Goal: Find specific page/section: Find specific page/section

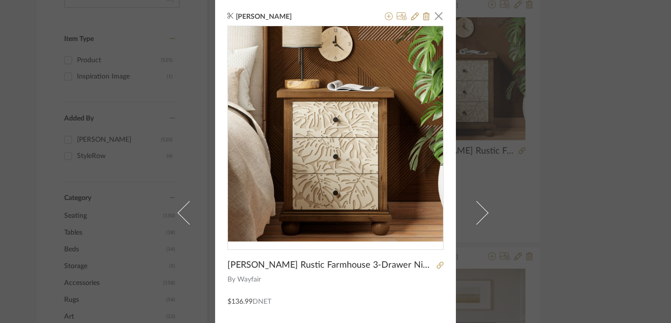
click at [441, 15] on div "[PERSON_NAME] × [PERSON_NAME] Rustic Farmhouse 3-Drawer Nightstand With Leaves …" at bounding box center [335, 212] width 241 height 425
click at [436, 18] on span "button" at bounding box center [439, 16] width 20 height 20
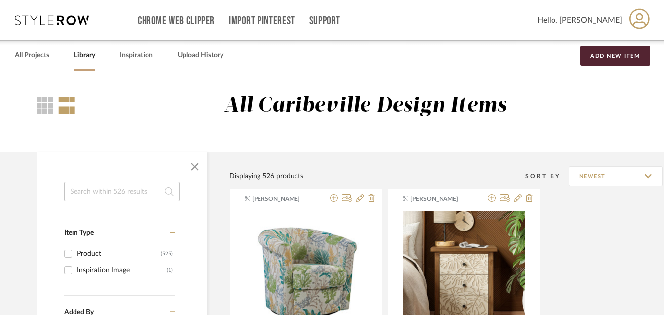
click at [78, 193] on input at bounding box center [121, 192] width 115 height 20
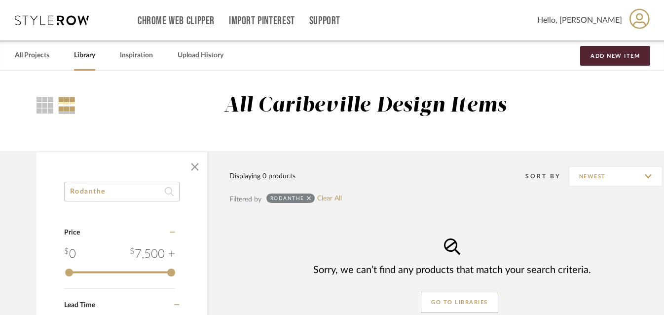
click at [165, 191] on icon at bounding box center [169, 191] width 9 height 9
click at [148, 191] on input "Rodanthe" at bounding box center [121, 192] width 115 height 20
type input "R"
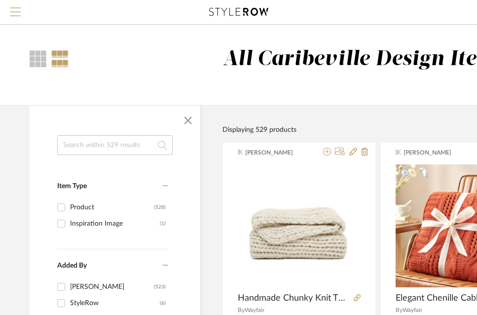
click at [17, 14] on span "Menu" at bounding box center [15, 14] width 11 height 15
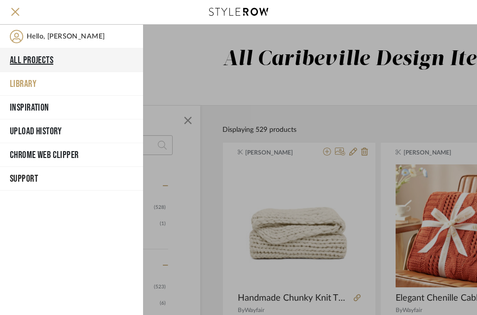
click at [34, 59] on button "All Projects" at bounding box center [71, 60] width 143 height 24
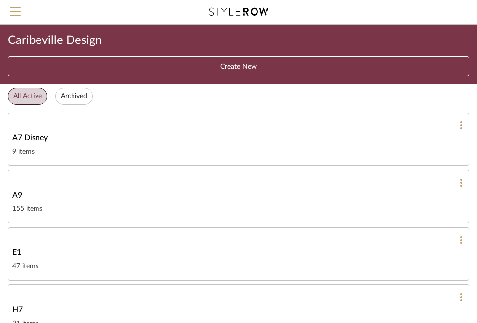
click at [126, 186] on div at bounding box center [238, 182] width 452 height 9
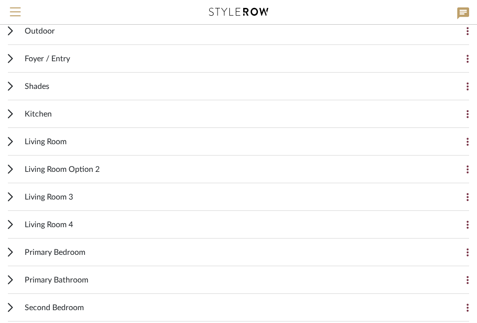
scroll to position [147, 0]
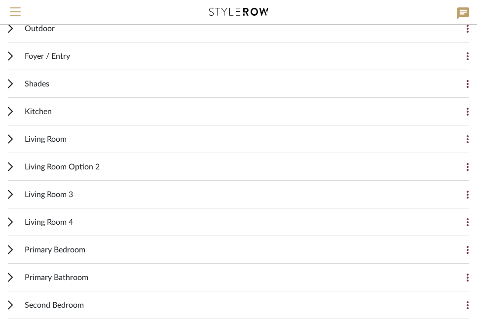
click at [123, 198] on div "Living Room 3" at bounding box center [231, 194] width 413 height 27
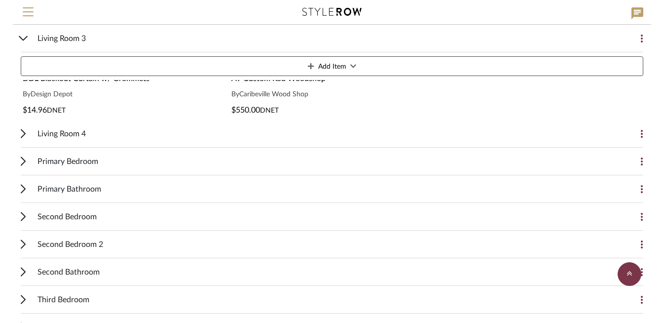
scroll to position [757, 0]
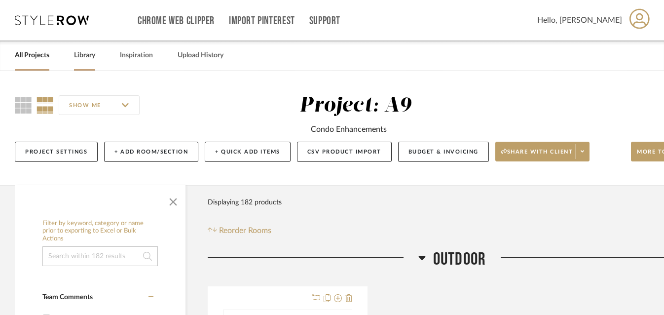
click at [81, 57] on link "Library" at bounding box center [84, 55] width 21 height 13
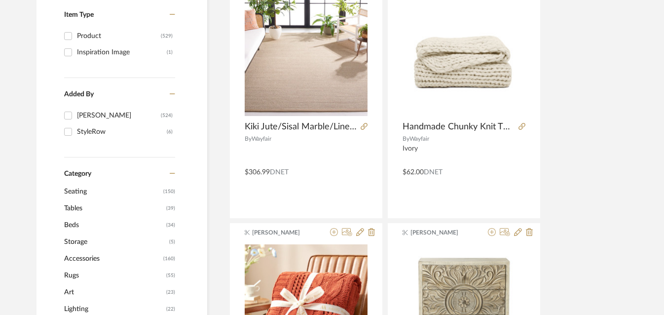
scroll to position [250, 0]
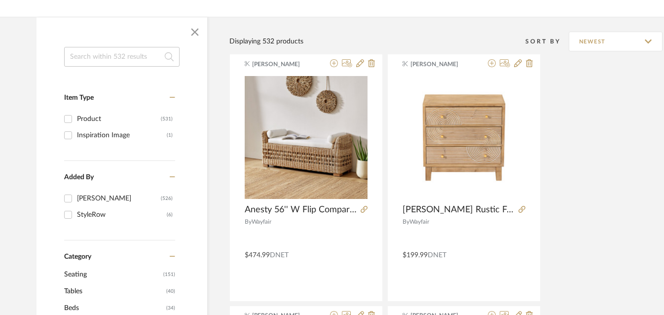
scroll to position [135, 0]
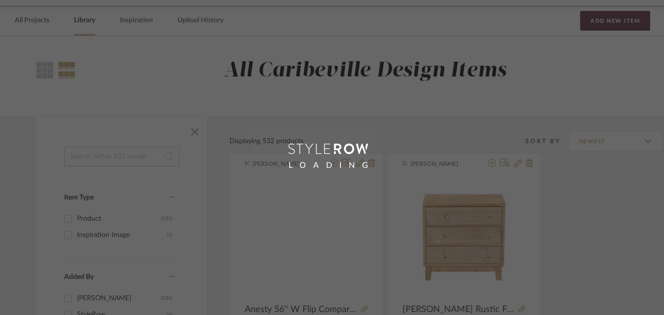
scroll to position [73, 0]
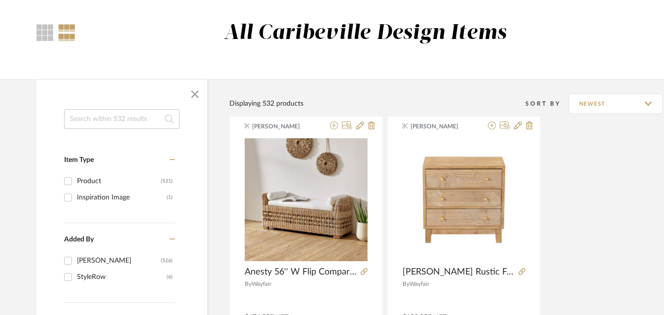
click at [80, 121] on input at bounding box center [121, 119] width 115 height 20
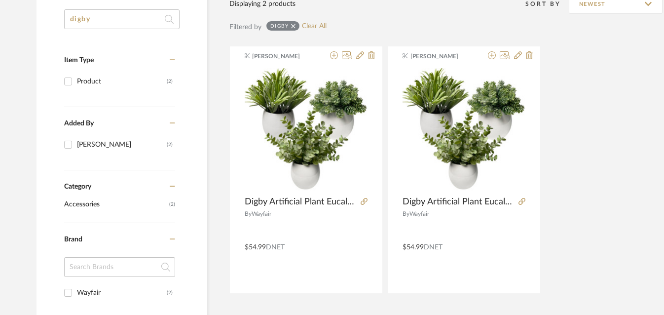
scroll to position [175, 0]
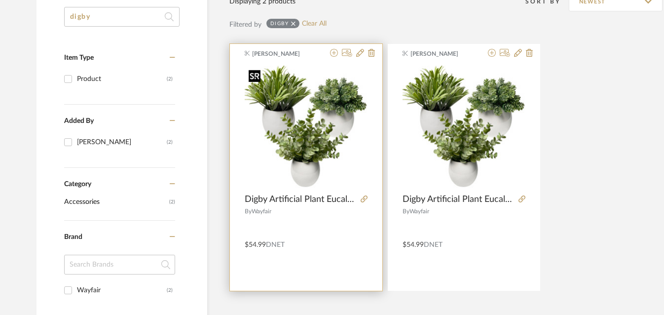
type input "digby"
click at [307, 130] on img "0" at bounding box center [306, 127] width 123 height 123
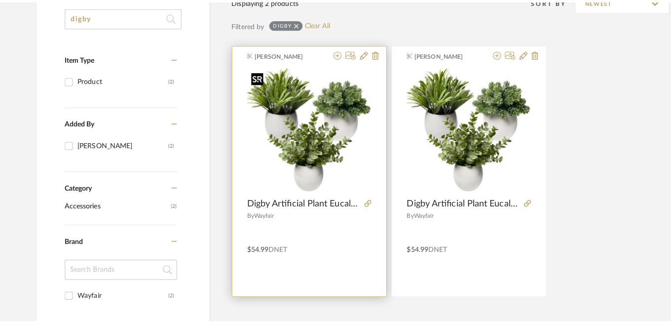
scroll to position [0, 0]
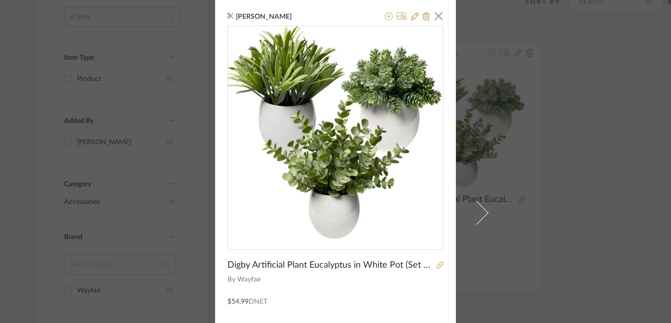
click at [437, 263] on icon at bounding box center [440, 264] width 7 height 7
click at [144, 73] on div "Brianne Leiva × Digby Artificial Plant Eucalyptus in White Pot (Set of 3) By Wa…" at bounding box center [335, 161] width 671 height 323
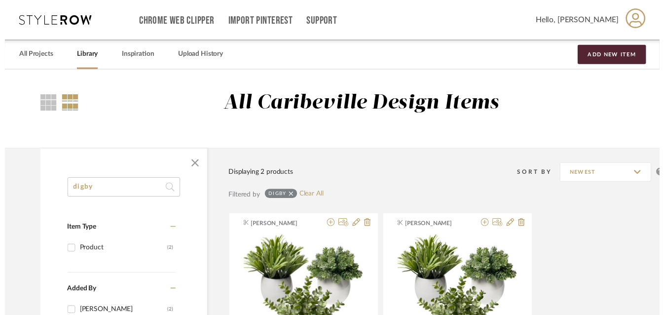
scroll to position [175, 0]
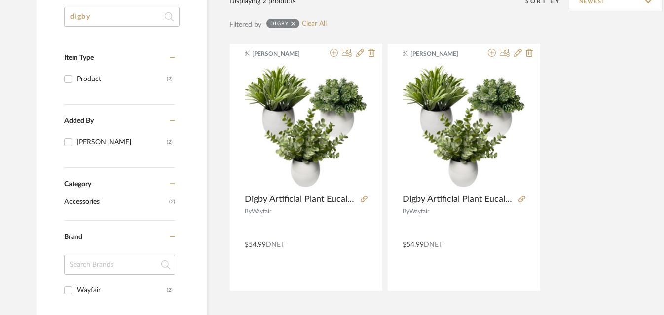
drag, startPoint x: 111, startPoint y: 17, endPoint x: 56, endPoint y: 17, distance: 54.8
click at [56, 17] on div "digby Item Type Product (2) Added By Brianne Leiva (2) Category Accessories (2)…" at bounding box center [122, 276] width 171 height 538
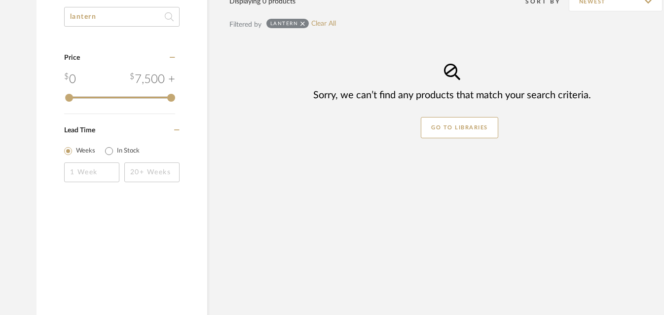
type input "lantern"
